Goal: Information Seeking & Learning: Learn about a topic

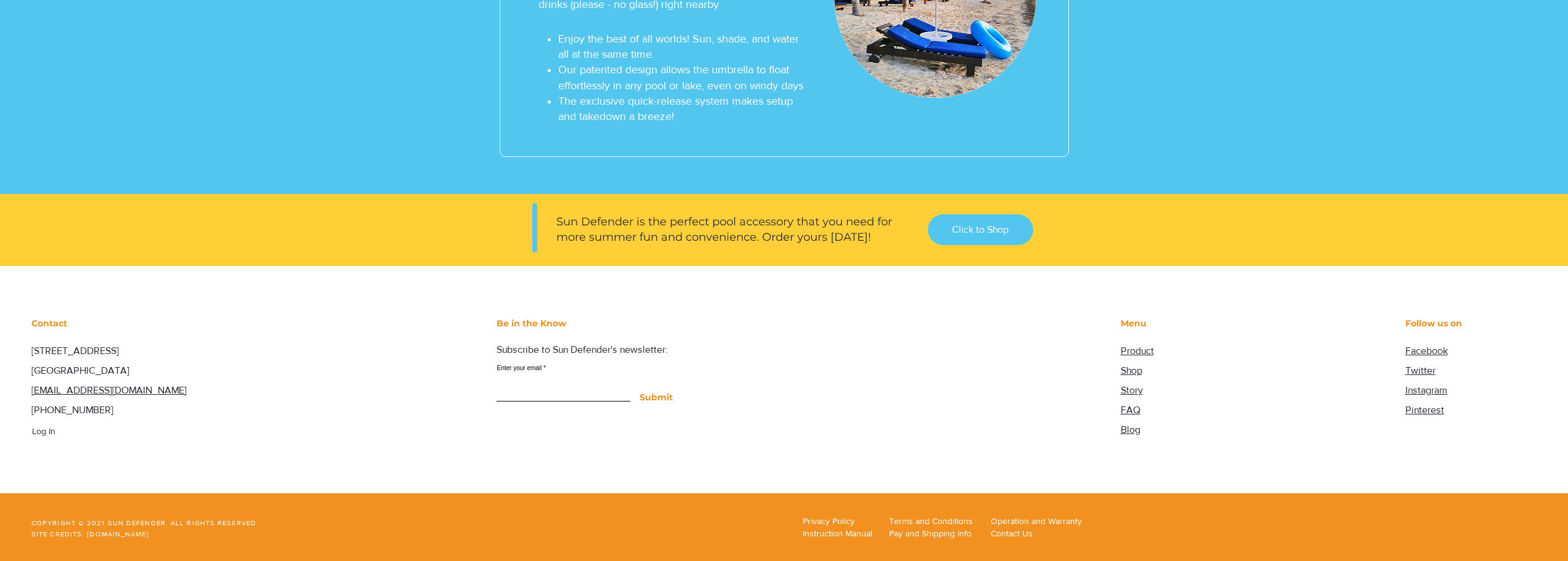
scroll to position [4418, 0]
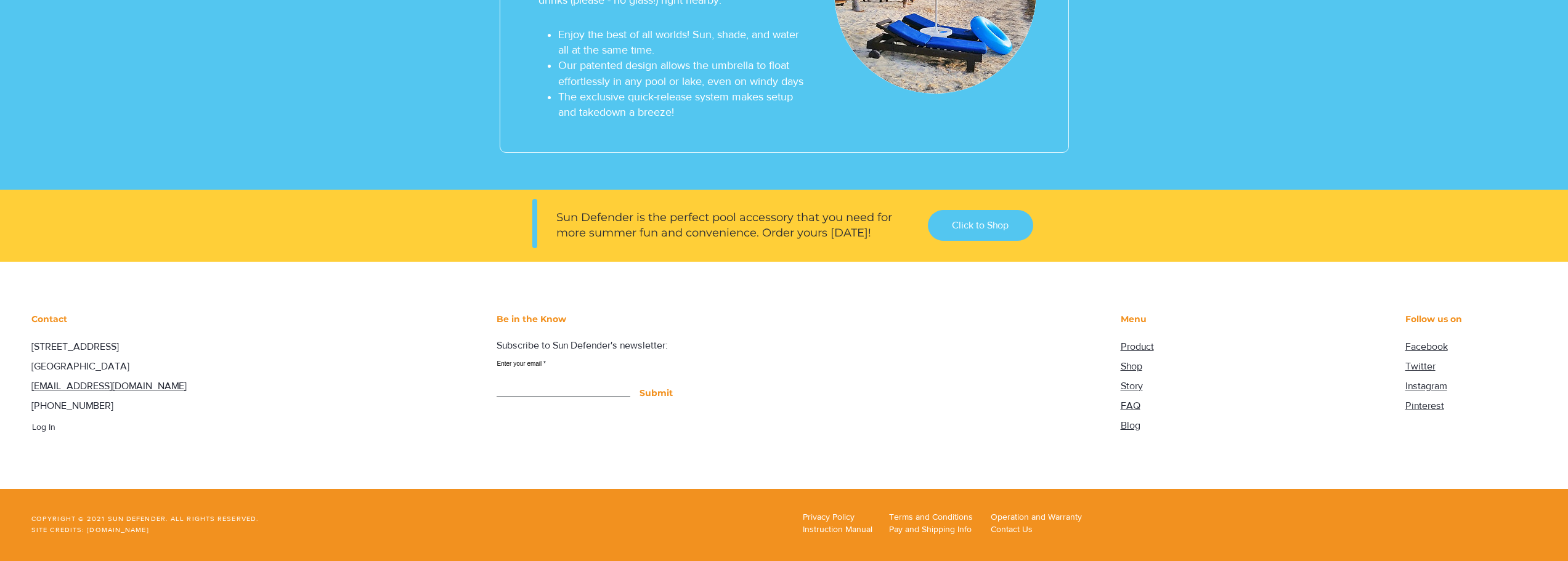
click at [1147, 344] on span "Product" at bounding box center [1137, 347] width 33 height 11
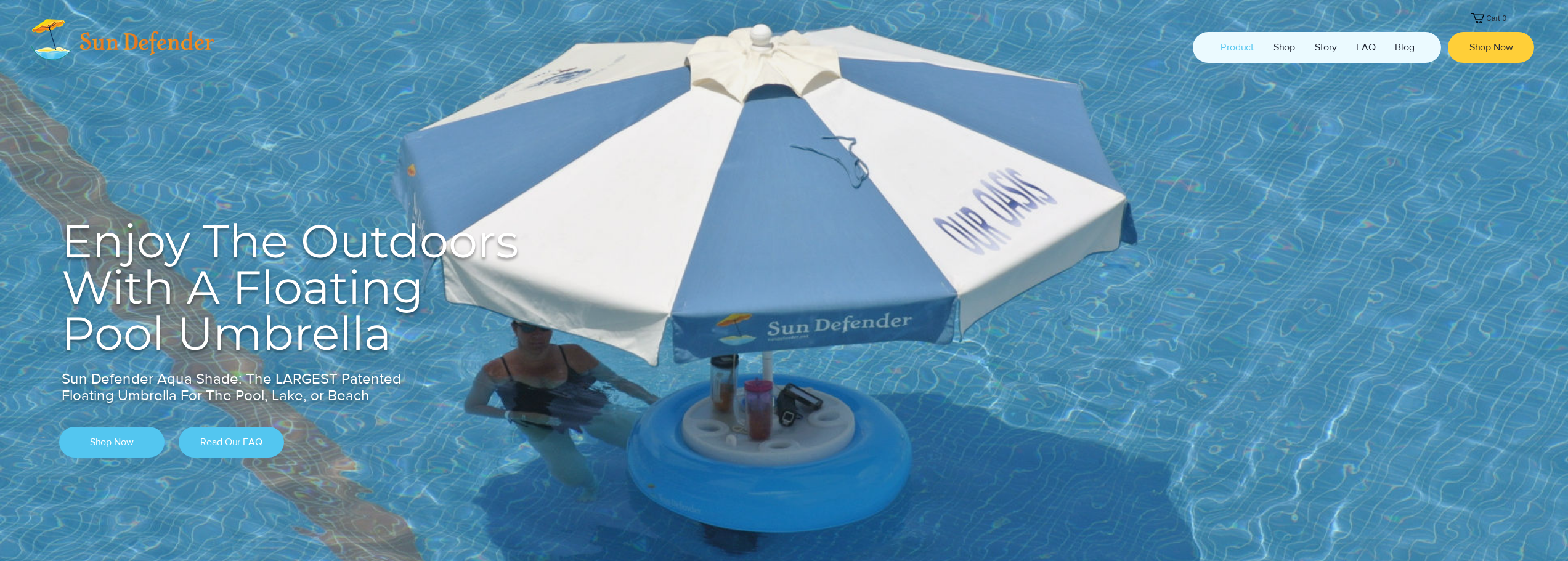
scroll to position [0, 0]
click at [116, 433] on link "Shop Now" at bounding box center [111, 444] width 105 height 31
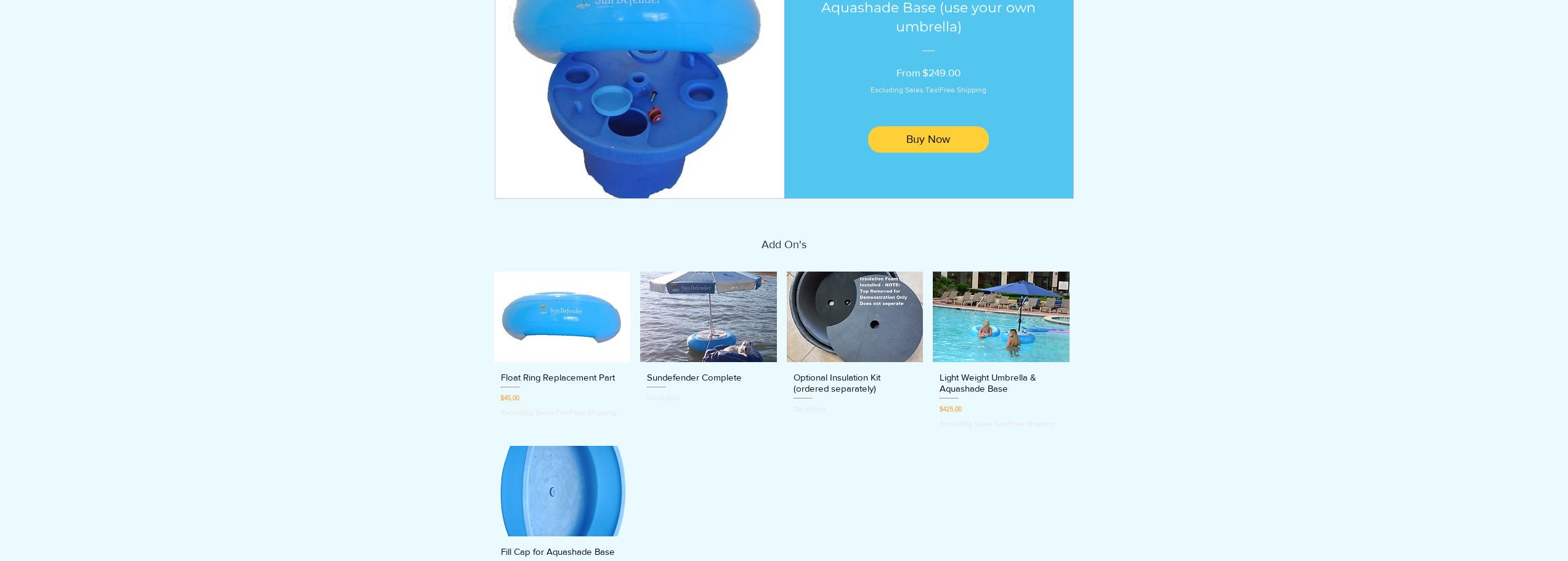
scroll to position [247, 0]
click at [902, 325] on img "Optional Insulation Kit (ordered separately) gallery" at bounding box center [855, 316] width 137 height 91
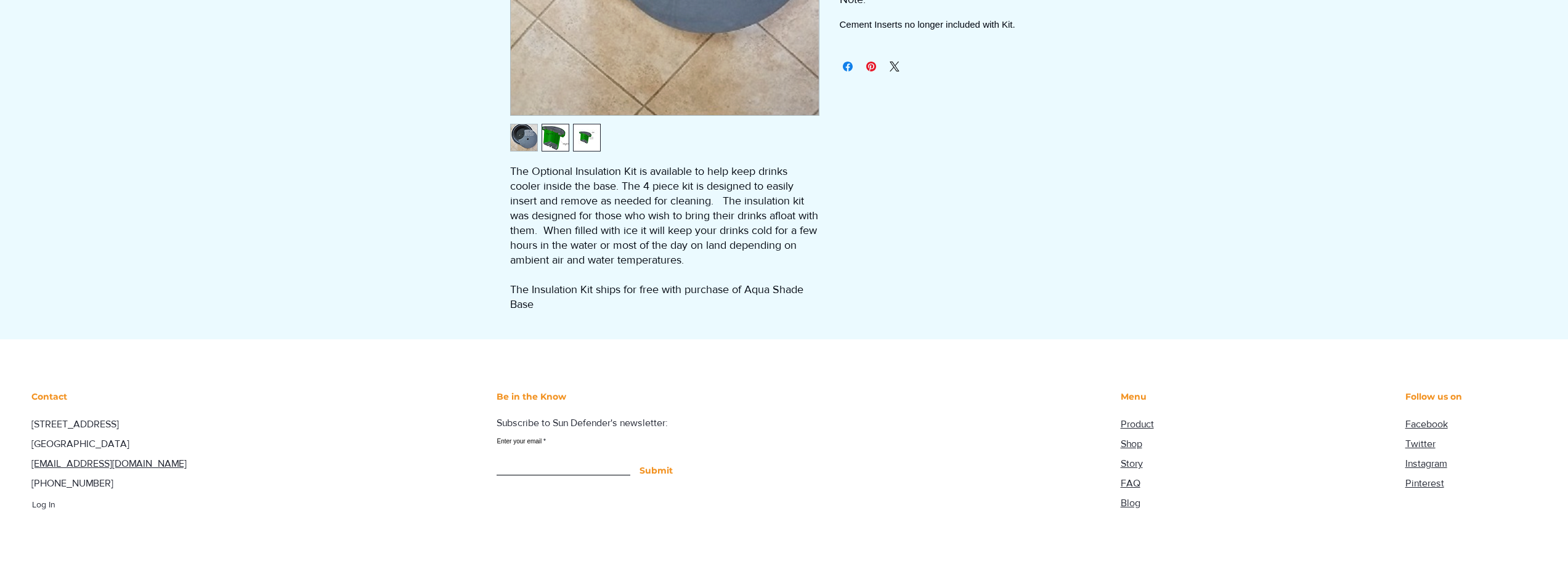
scroll to position [493, 0]
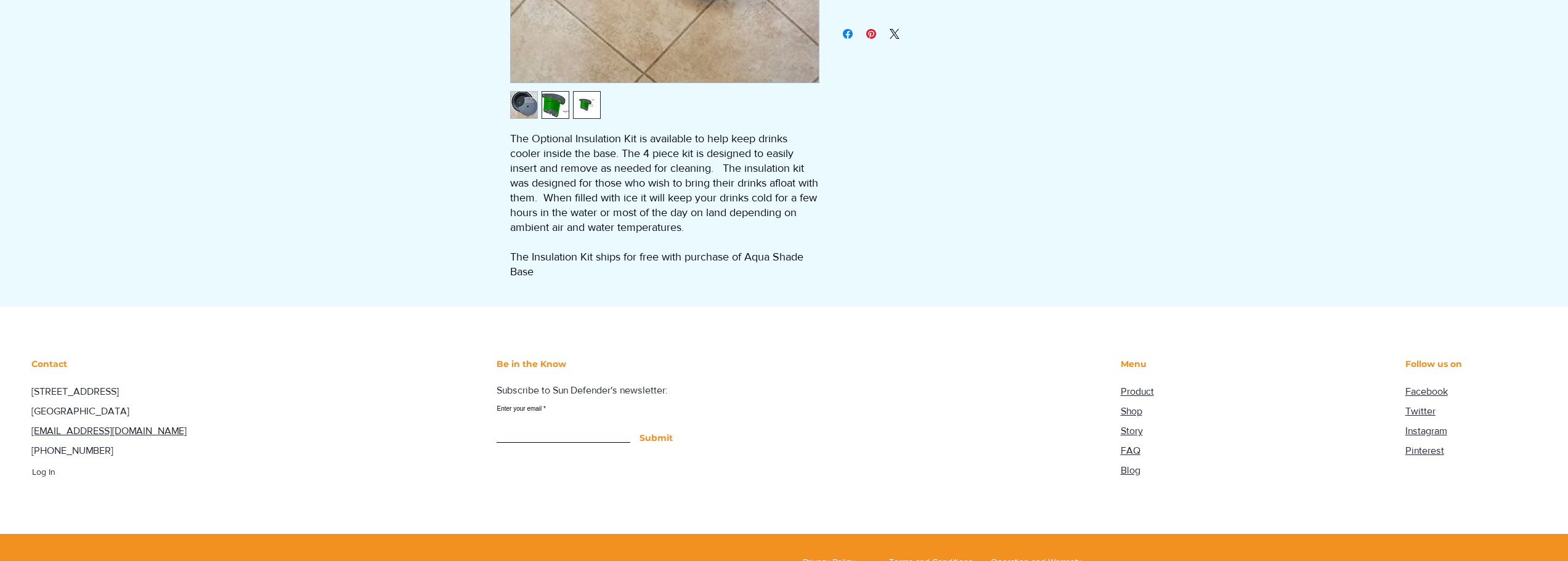
click at [548, 108] on img "2 / 3" at bounding box center [556, 105] width 26 height 26
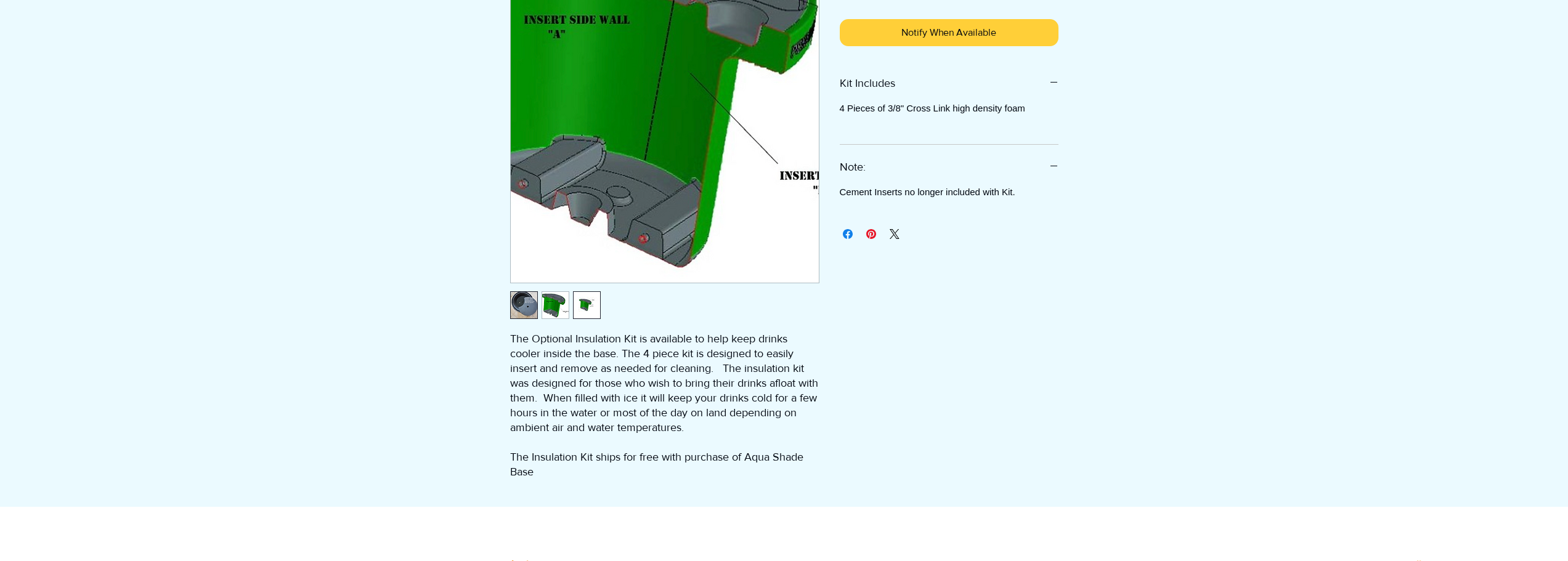
scroll to position [247, 0]
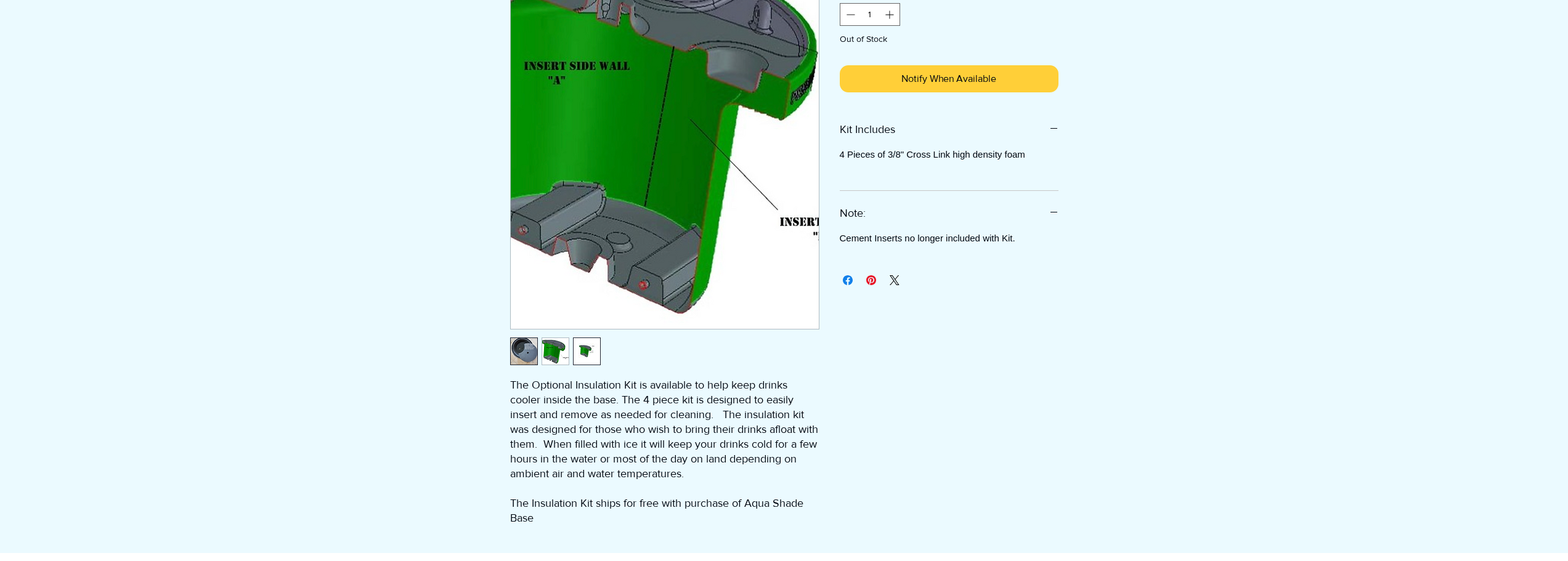
click at [597, 355] on img "3 / 3" at bounding box center [587, 351] width 26 height 26
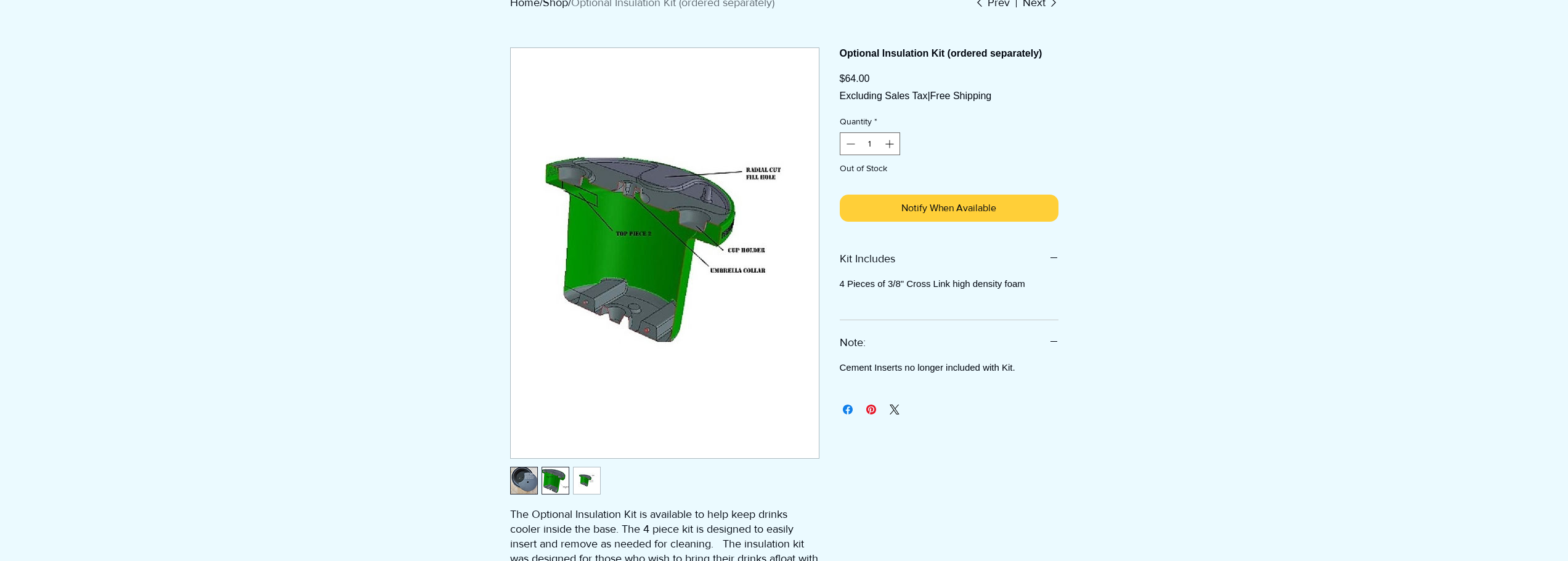
scroll to position [0, 0]
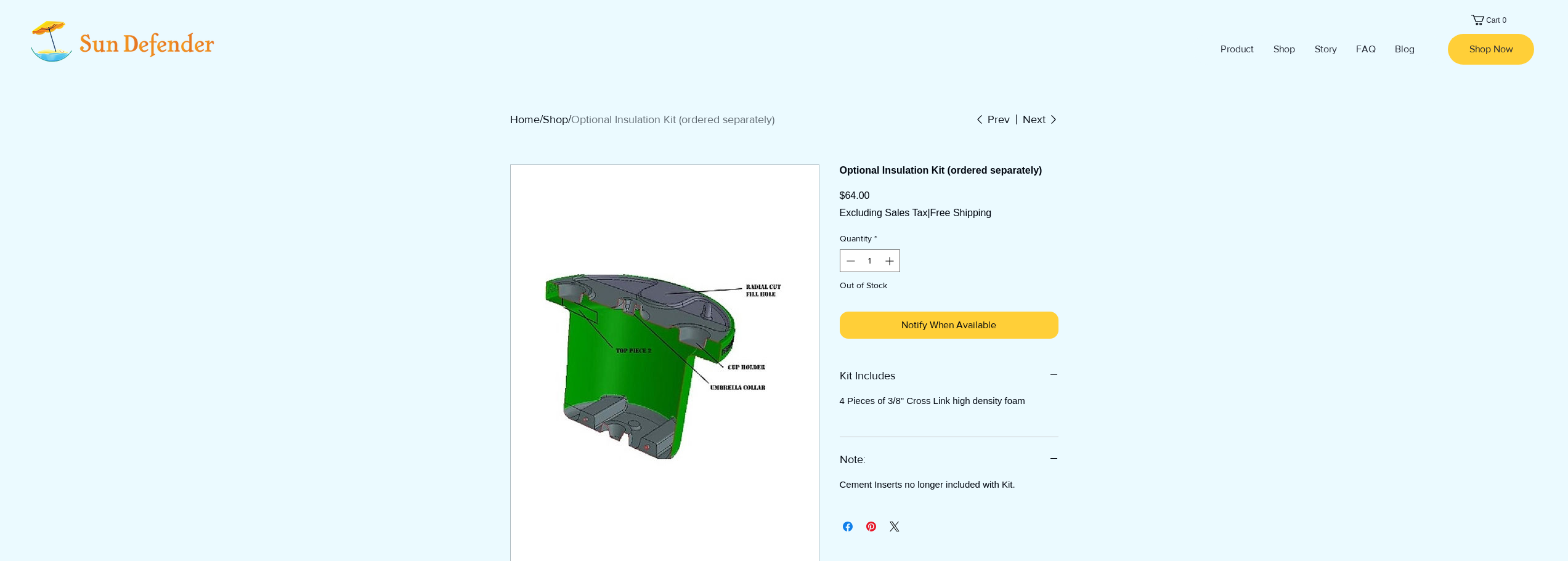
click at [1238, 50] on p "Product" at bounding box center [1237, 50] width 46 height 31
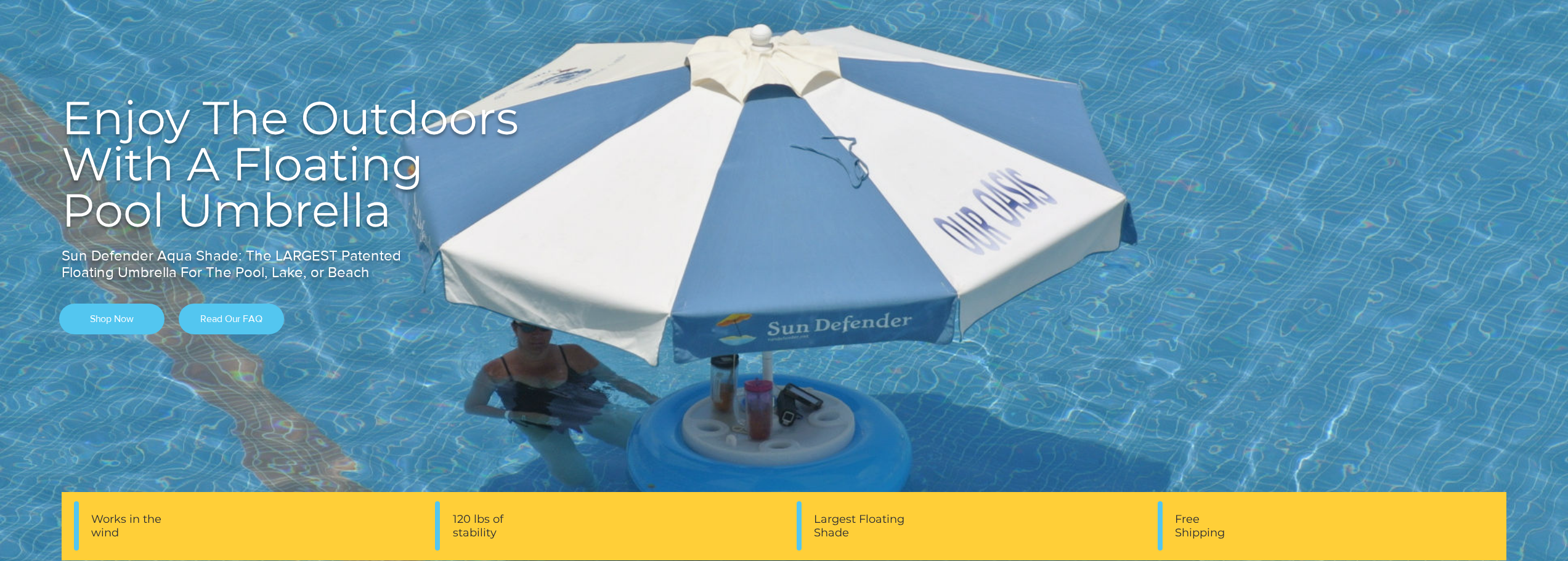
scroll to position [123, 0]
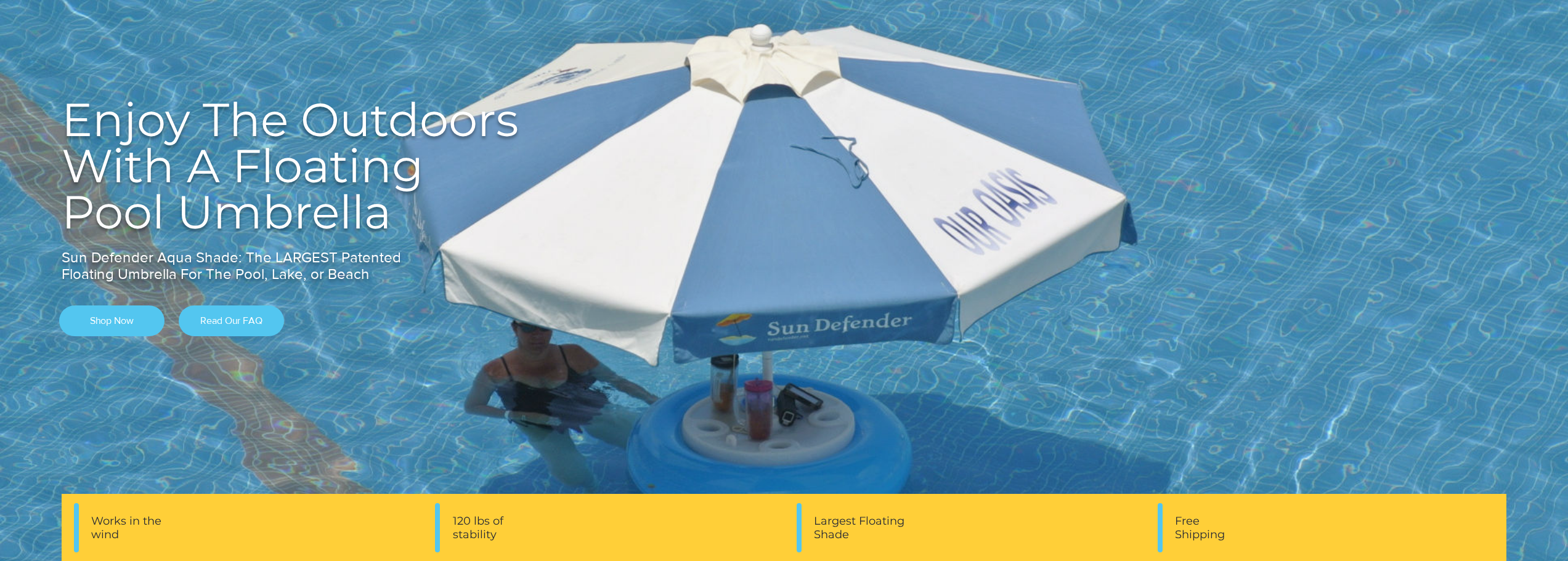
click at [237, 322] on span "Read Our FAQ" at bounding box center [231, 321] width 62 height 14
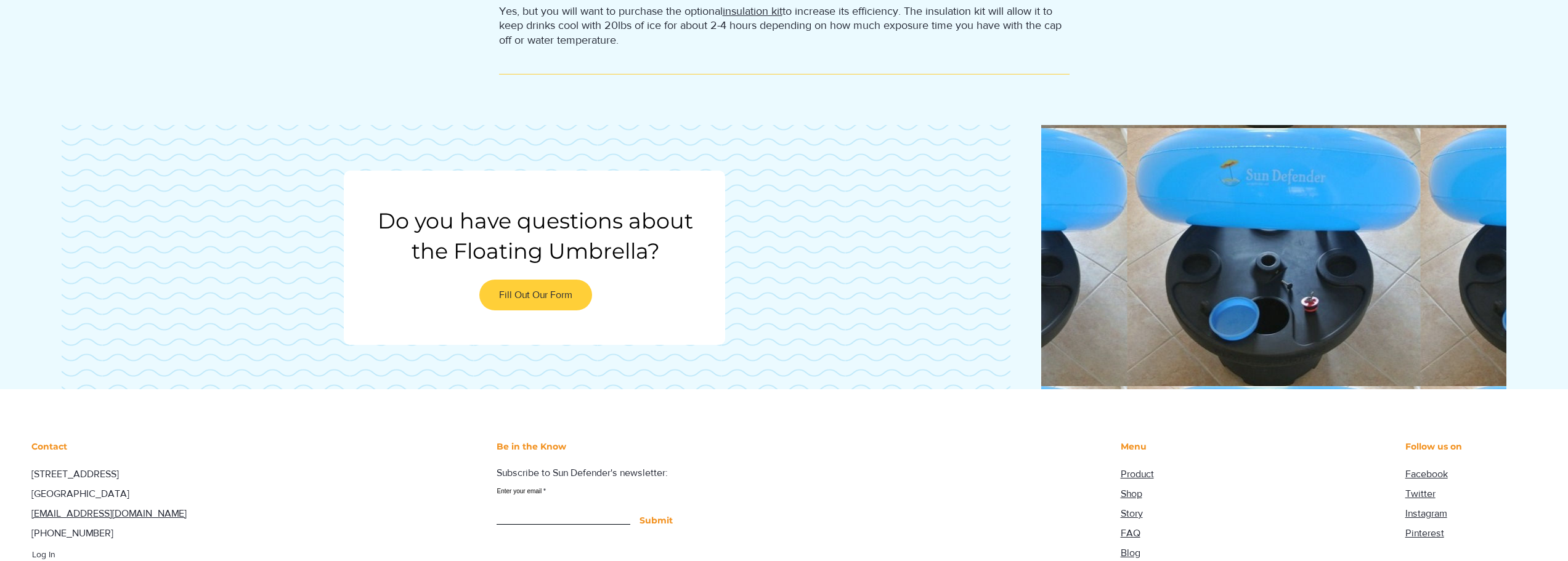
scroll to position [1735, 0]
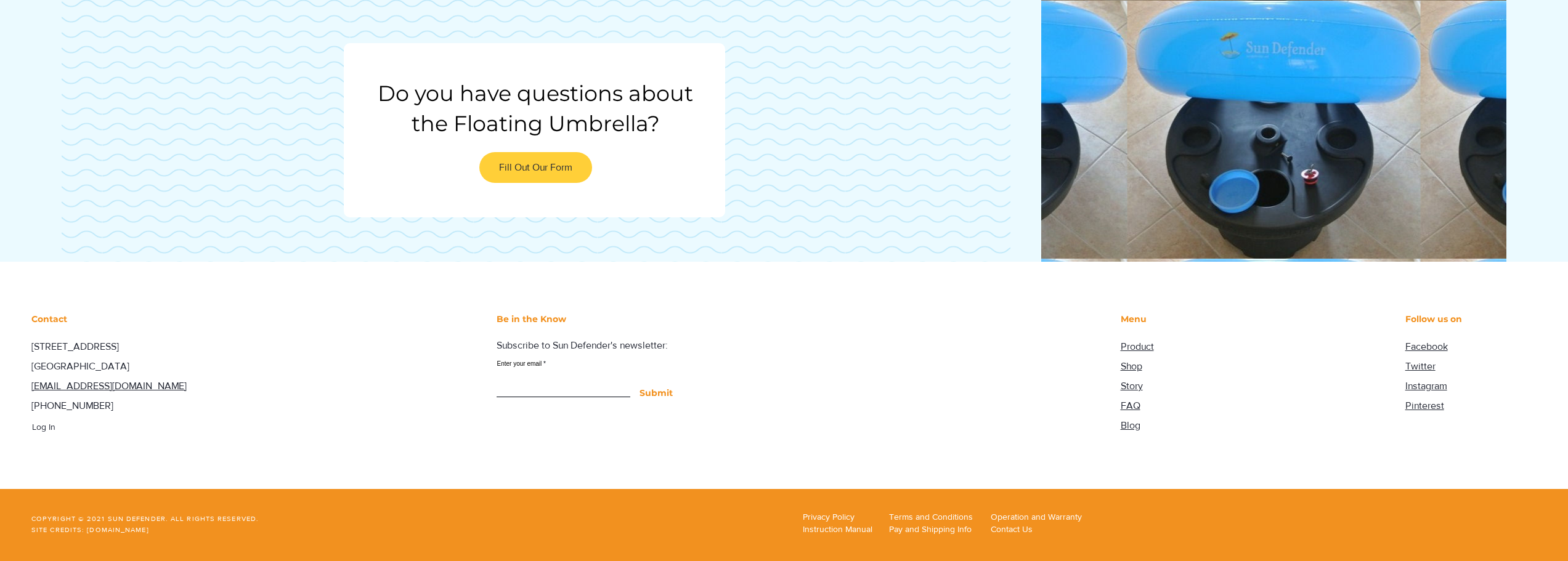
click at [1133, 382] on span "Story" at bounding box center [1131, 386] width 22 height 11
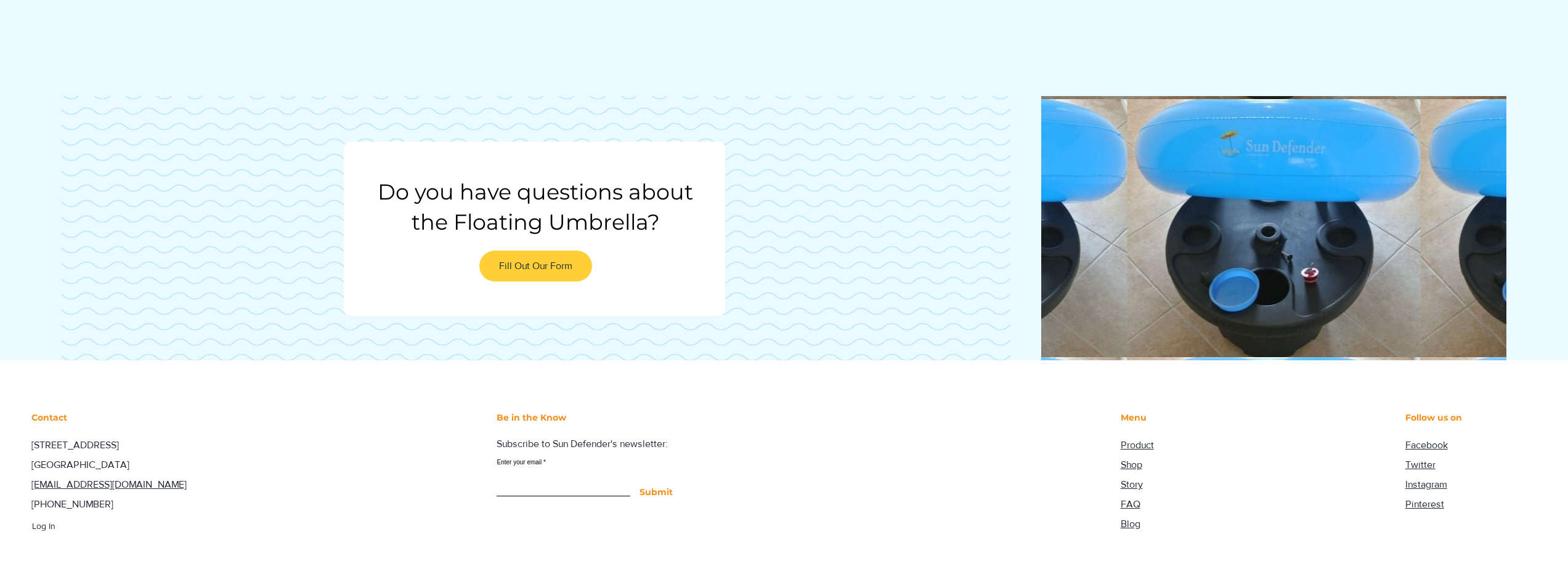
scroll to position [1523, 0]
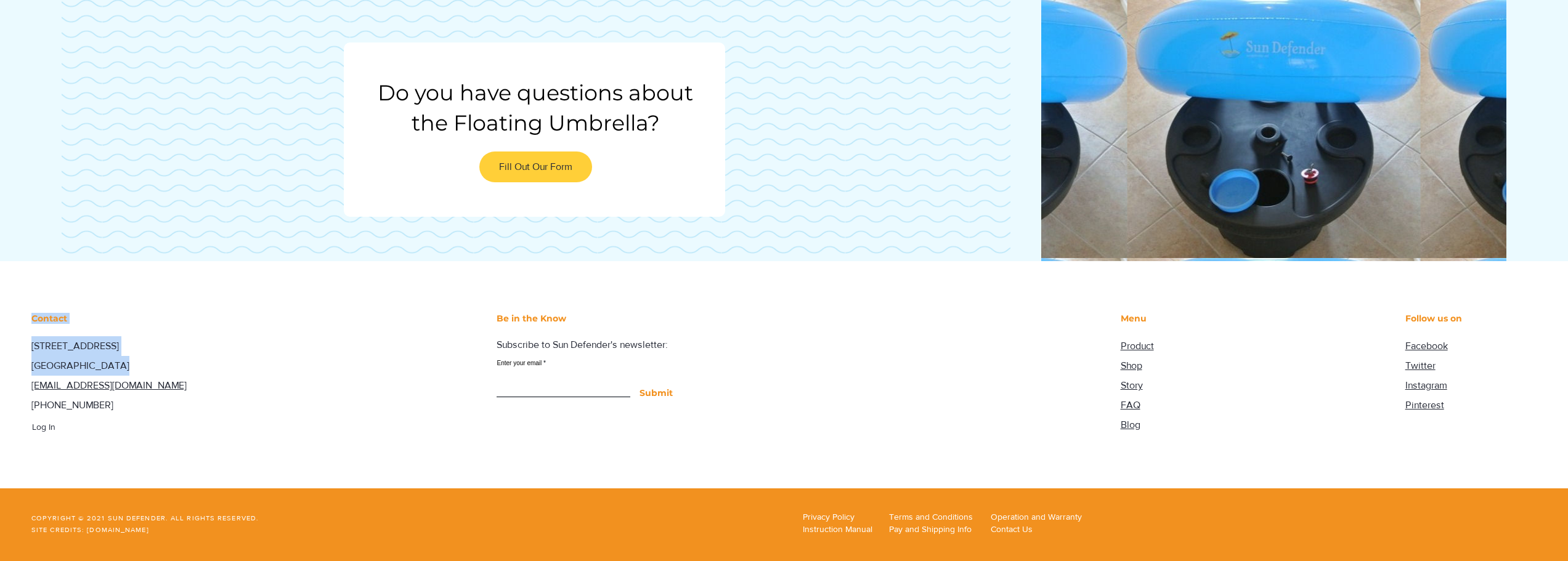
drag, startPoint x: 31, startPoint y: 367, endPoint x: 107, endPoint y: 367, distance: 76.0
click at [107, 367] on div "Contact [STREET_ADDRESS] [GEOGRAPHIC_DATA] [EMAIL_ADDRESS][DOMAIN_NAME] [PHONE_…" at bounding box center [243, 375] width 486 height 227
click at [107, 367] on span "[GEOGRAPHIC_DATA]" at bounding box center [80, 366] width 98 height 11
drag, startPoint x: 31, startPoint y: 344, endPoint x: 83, endPoint y: 355, distance: 53.2
click at [83, 355] on div "Contact [STREET_ADDRESS] [GEOGRAPHIC_DATA] [EMAIL_ADDRESS][DOMAIN_NAME] [PHONE_…" at bounding box center [243, 375] width 486 height 227
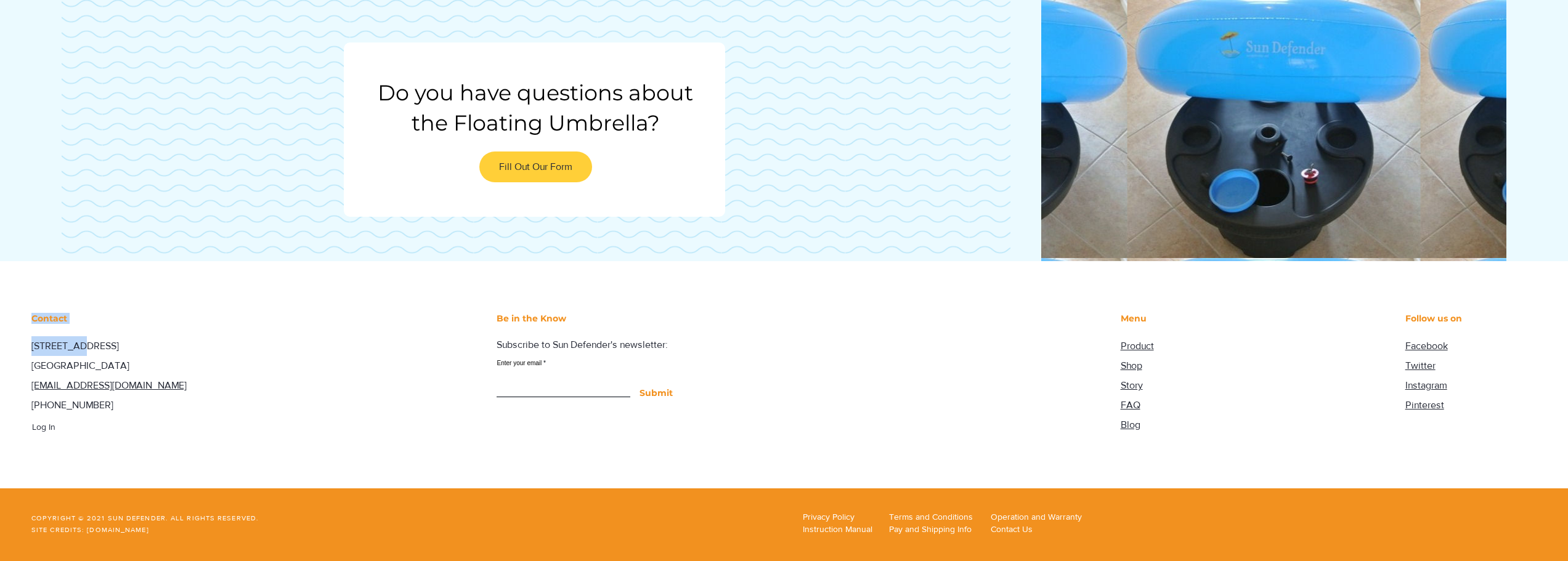
click at [83, 355] on p "[STREET_ADDRESS]" at bounding box center [109, 346] width 156 height 19
drag, startPoint x: 34, startPoint y: 347, endPoint x: 122, endPoint y: 371, distance: 91.2
click at [122, 371] on div "[STREET_ADDRESS] [GEOGRAPHIC_DATA] [EMAIL_ADDRESS][DOMAIN_NAME] [PHONE_NUMBER]" at bounding box center [109, 376] width 156 height 79
click at [1135, 364] on span "Shop" at bounding box center [1131, 366] width 22 height 11
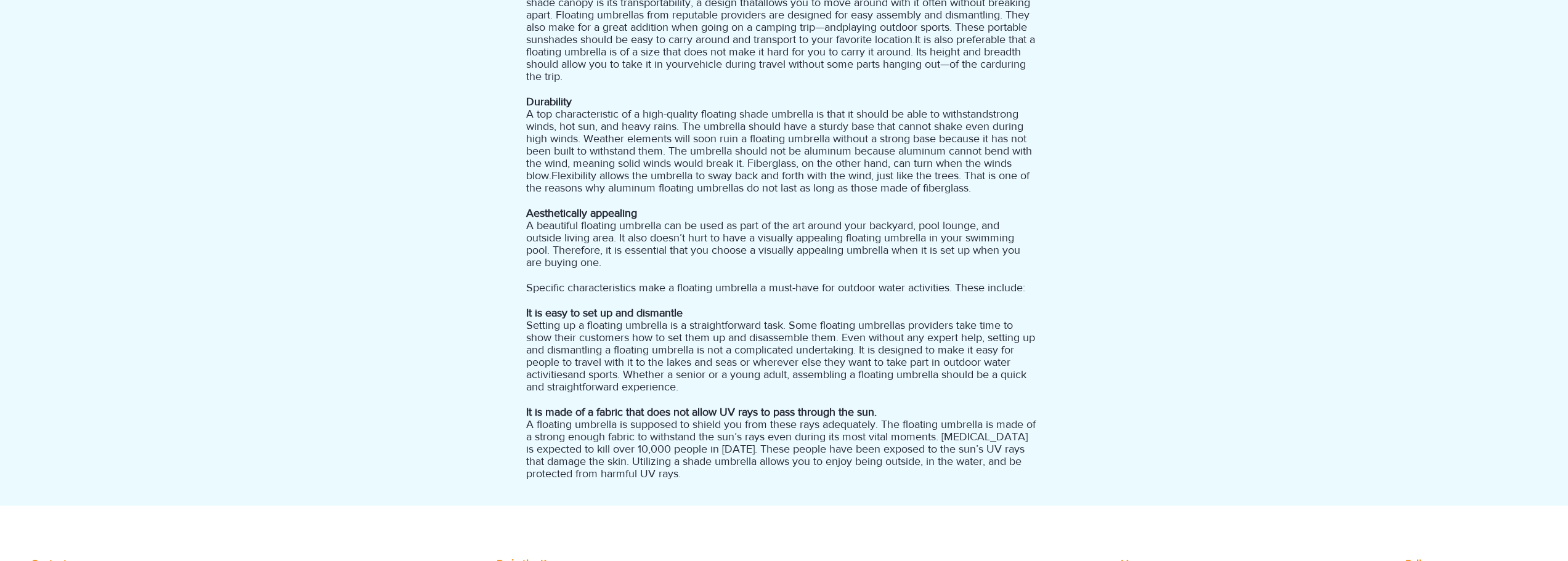
scroll to position [1239, 0]
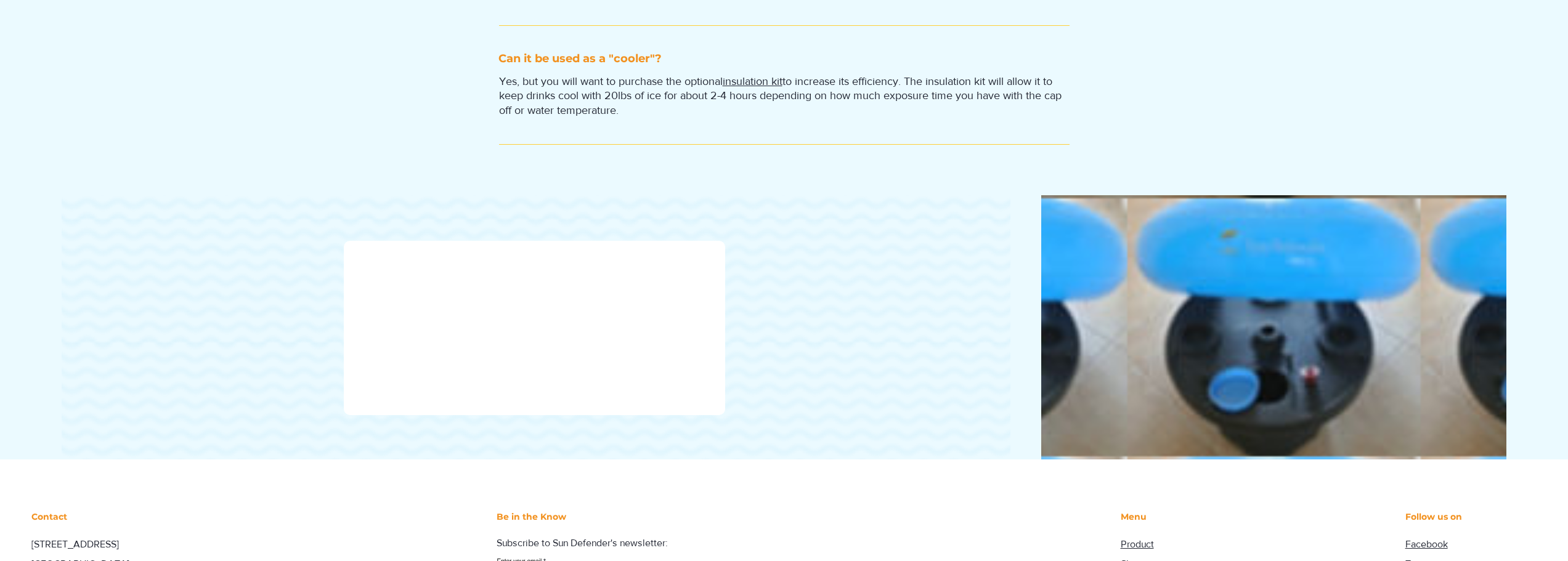
scroll to position [1735, 0]
